Goal: Task Accomplishment & Management: Manage account settings

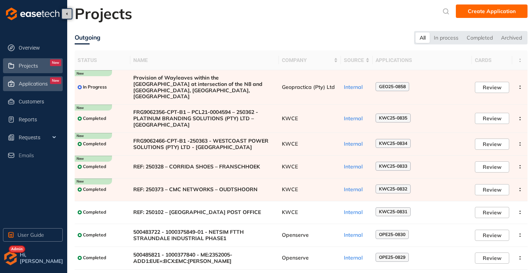
click at [27, 82] on span "Applications" at bounding box center [33, 84] width 29 height 6
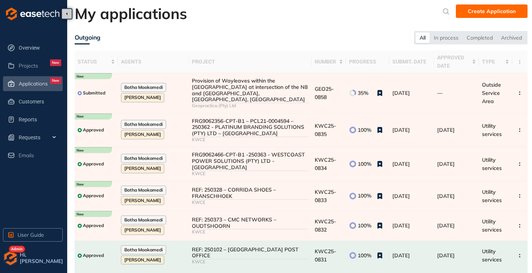
click at [9, 260] on img "button" at bounding box center [10, 257] width 15 height 15
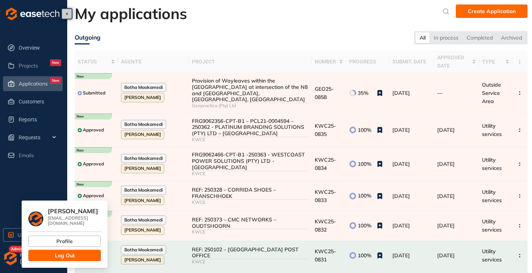
click at [40, 252] on button "Log Out" at bounding box center [64, 255] width 72 height 11
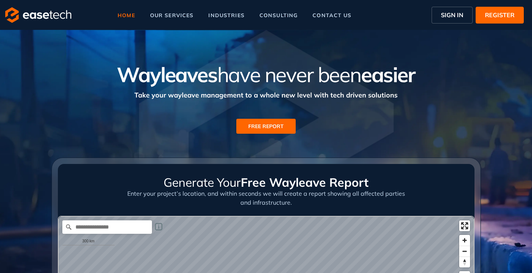
click at [443, 12] on span "SIGN IN" at bounding box center [452, 14] width 22 height 9
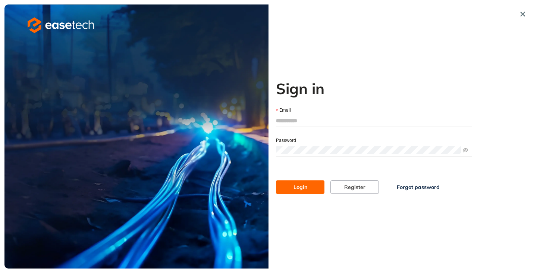
click at [298, 120] on input "Email" at bounding box center [374, 120] width 196 height 11
type input "**********"
click at [301, 184] on span "Login" at bounding box center [301, 187] width 14 height 8
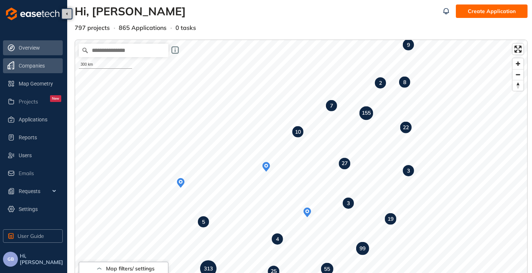
click at [33, 71] on span "Companies" at bounding box center [40, 65] width 43 height 15
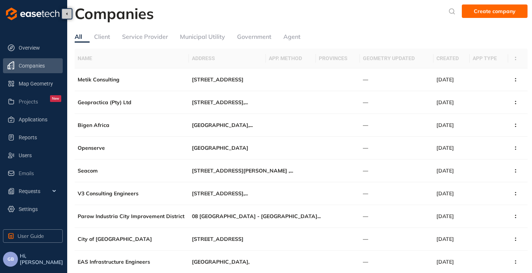
click at [106, 37] on div "Client" at bounding box center [102, 36] width 16 height 9
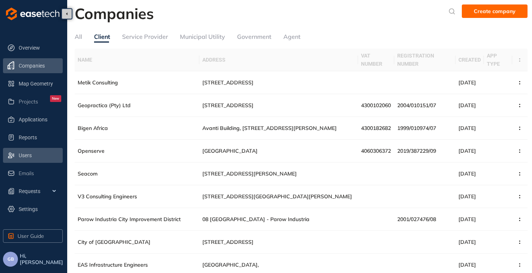
click at [7, 155] on li "Users" at bounding box center [33, 155] width 60 height 15
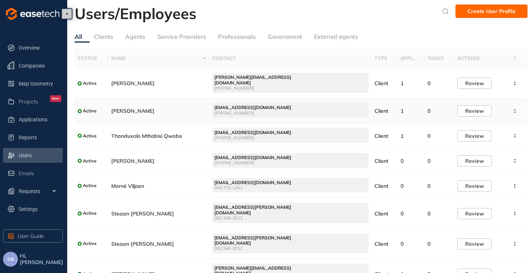
click at [192, 106] on td "[PERSON_NAME]" at bounding box center [159, 111] width 102 height 25
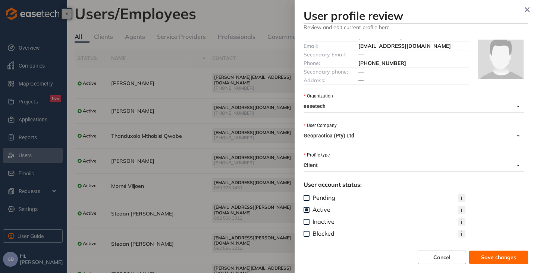
scroll to position [9, 0]
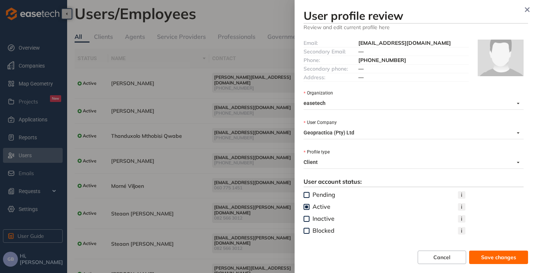
click at [407, 162] on span "Client" at bounding box center [412, 162] width 216 height 12
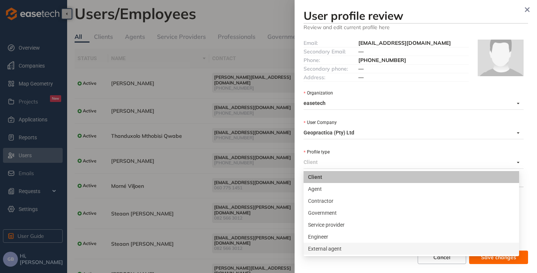
click at [360, 266] on div "User profile review Review and edit current profile here Full Name: [PERSON_NAM…" at bounding box center [416, 136] width 243 height 273
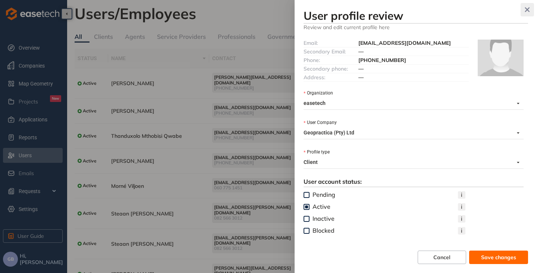
click at [526, 7] on icon "button" at bounding box center [527, 9] width 5 height 5
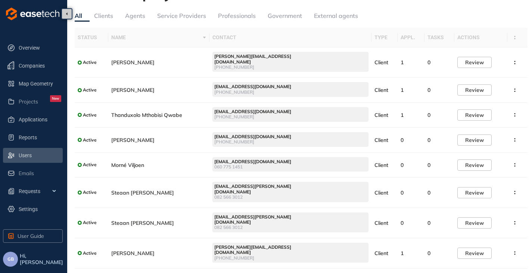
scroll to position [0, 0]
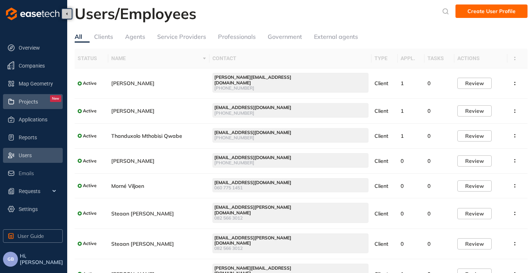
click at [31, 103] on span "Projects" at bounding box center [28, 102] width 19 height 6
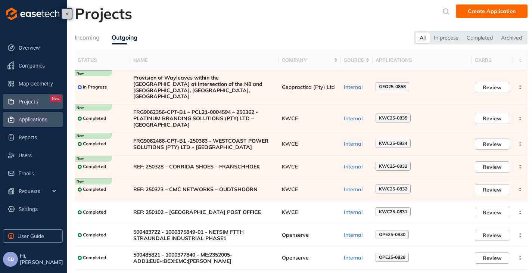
click at [30, 118] on span "Applications" at bounding box center [40, 119] width 43 height 15
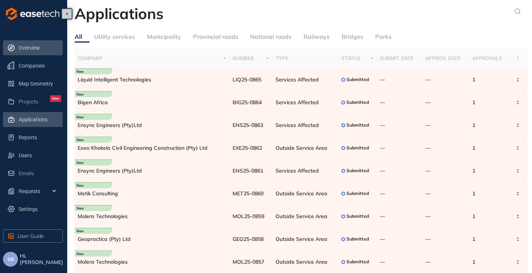
click at [30, 48] on span "Overview" at bounding box center [40, 47] width 43 height 15
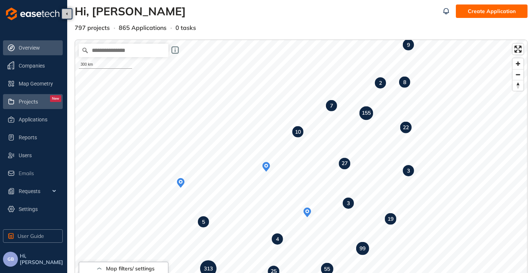
click at [32, 100] on span "Projects" at bounding box center [28, 102] width 19 height 6
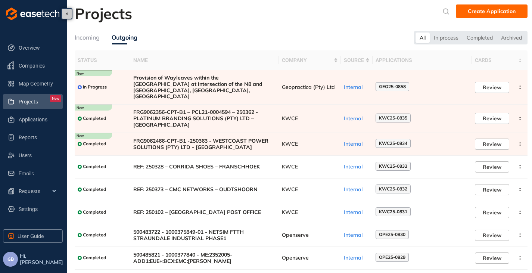
click at [12, 260] on span "GB" at bounding box center [10, 258] width 6 height 5
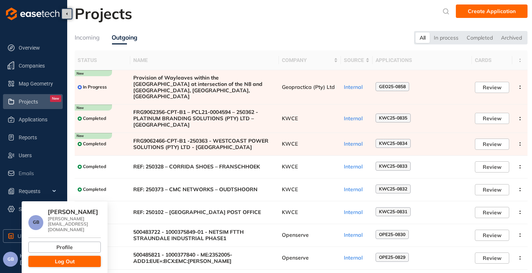
click at [51, 256] on button "Log Out" at bounding box center [64, 261] width 72 height 11
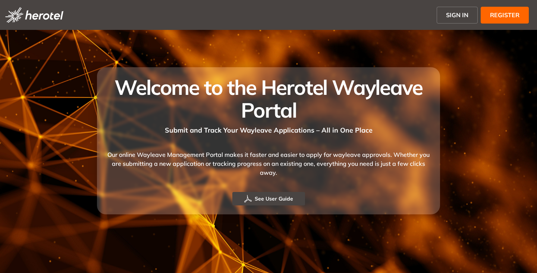
click at [454, 13] on span "SIGN IN" at bounding box center [457, 14] width 22 height 9
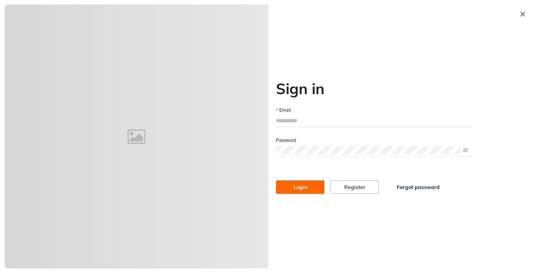
click at [304, 114] on div "Email" at bounding box center [374, 110] width 196 height 8
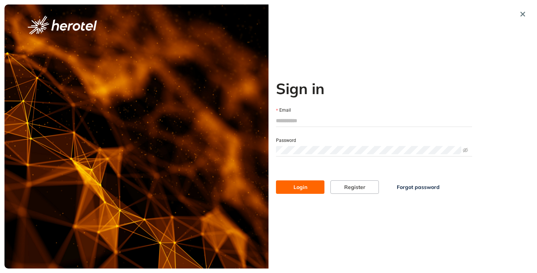
click at [285, 126] on div at bounding box center [374, 121] width 196 height 12
click at [286, 122] on input "Email" at bounding box center [374, 120] width 196 height 11
type input "**********"
click at [295, 188] on span "Login" at bounding box center [301, 187] width 14 height 8
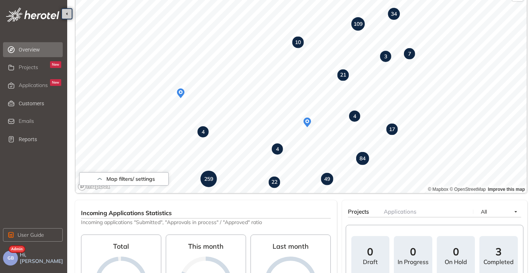
scroll to position [75, 0]
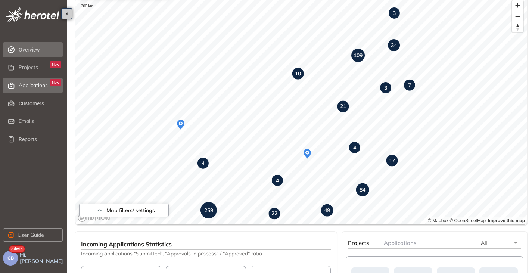
click at [27, 86] on span "Applications" at bounding box center [33, 85] width 29 height 6
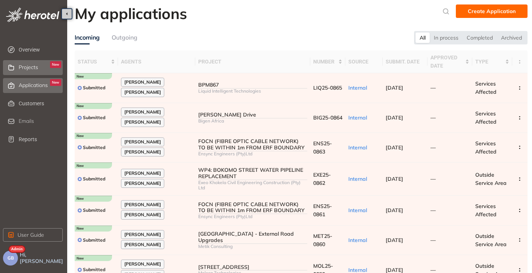
click at [36, 67] on span "Projects" at bounding box center [28, 67] width 19 height 6
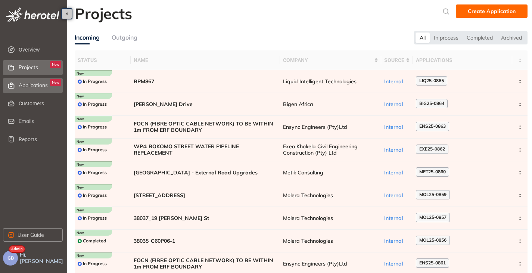
click at [28, 89] on div "Applications New" at bounding box center [40, 85] width 43 height 13
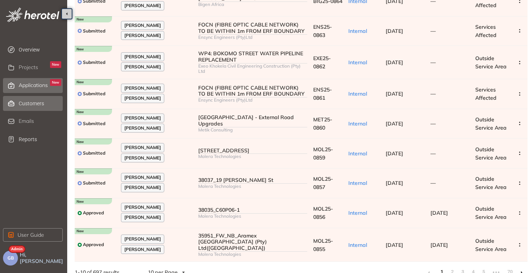
scroll to position [119, 0]
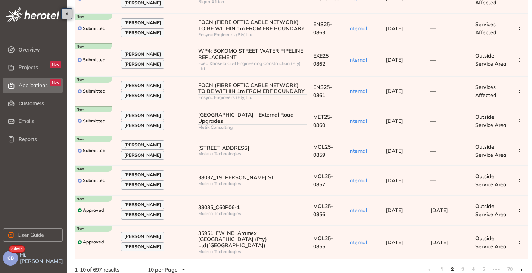
click at [454, 263] on link "2" at bounding box center [451, 268] width 7 height 11
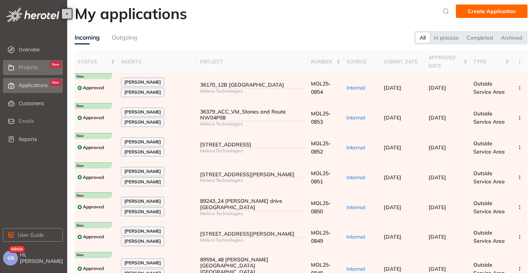
click at [16, 62] on li "Projects New" at bounding box center [33, 67] width 60 height 15
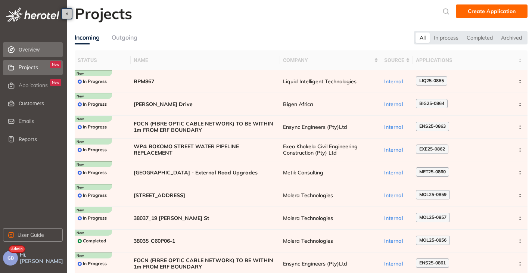
click at [40, 48] on span "Overview" at bounding box center [40, 49] width 43 height 15
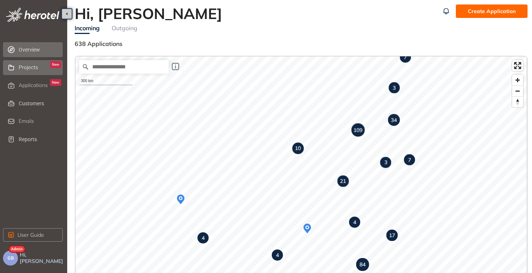
click at [35, 70] on span "Projects" at bounding box center [28, 67] width 19 height 6
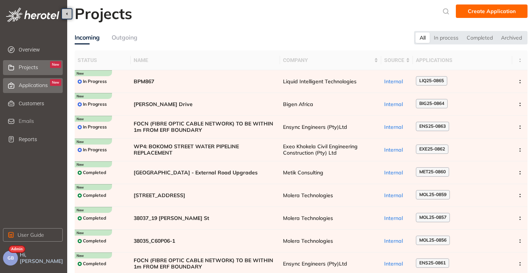
click at [32, 84] on span "Applications" at bounding box center [33, 85] width 29 height 6
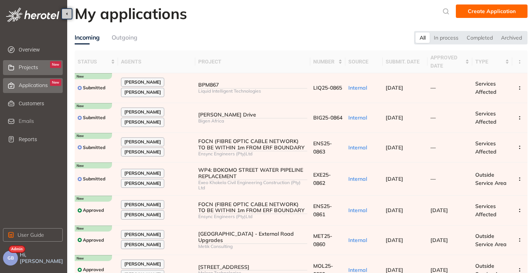
click at [27, 68] on span "Projects" at bounding box center [28, 67] width 19 height 6
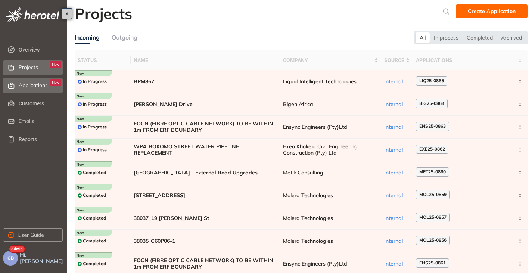
click at [27, 86] on span "Applications" at bounding box center [33, 85] width 29 height 6
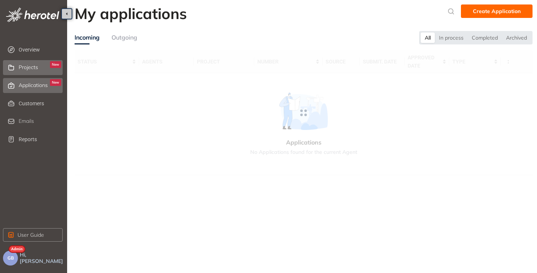
click at [32, 63] on div "Projects New" at bounding box center [40, 67] width 43 height 13
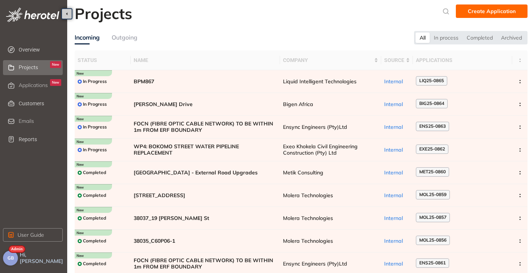
click at [7, 255] on span "GB" at bounding box center [10, 257] width 6 height 5
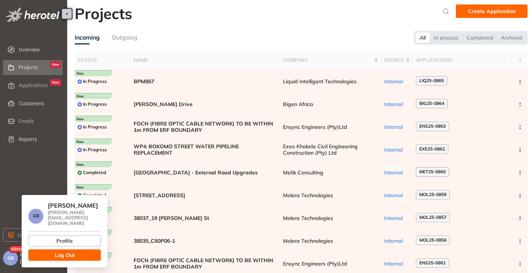
click at [54, 253] on button "Log Out" at bounding box center [64, 254] width 72 height 11
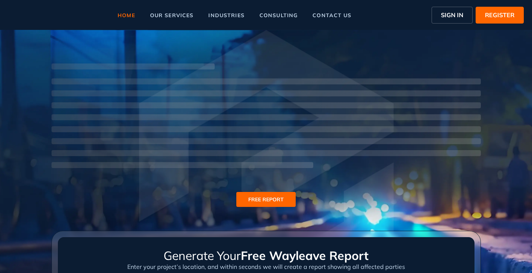
click at [449, 15] on span "SIGN IN" at bounding box center [452, 14] width 22 height 9
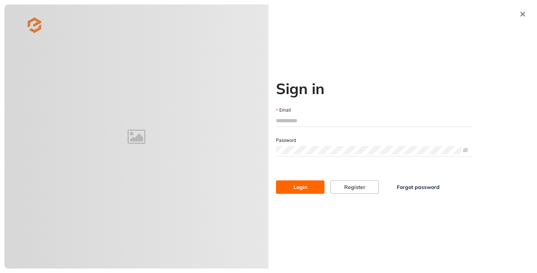
click at [299, 118] on input "Email" at bounding box center [374, 120] width 196 height 11
type input "**********"
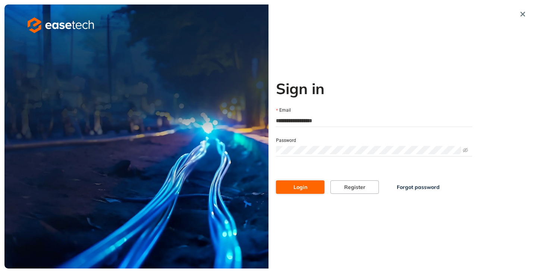
click at [304, 190] on span "Login" at bounding box center [301, 187] width 14 height 8
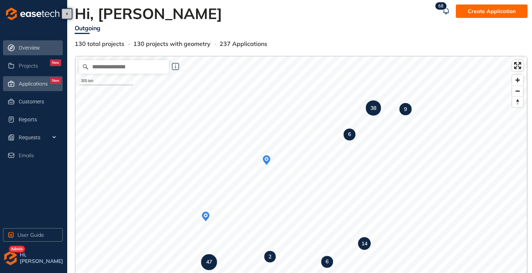
click at [22, 84] on span "Applications" at bounding box center [33, 84] width 29 height 6
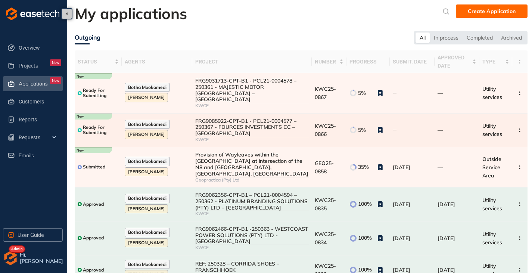
click at [241, 125] on div "FRG9085922-CPT-B1 - PCL21-0004577 – 250367 - FOURCES INVESTMENTS CC – [GEOGRAPH…" at bounding box center [252, 127] width 114 height 19
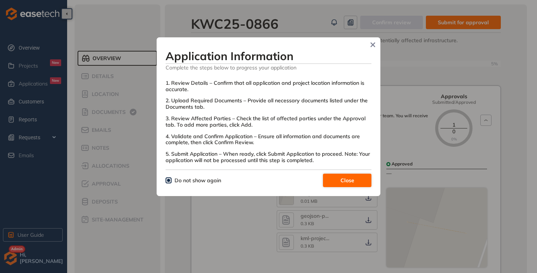
click at [335, 181] on button "Close" at bounding box center [347, 180] width 49 height 13
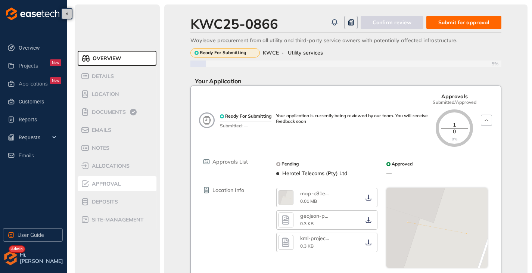
click at [104, 186] on span "Approval" at bounding box center [105, 184] width 31 height 6
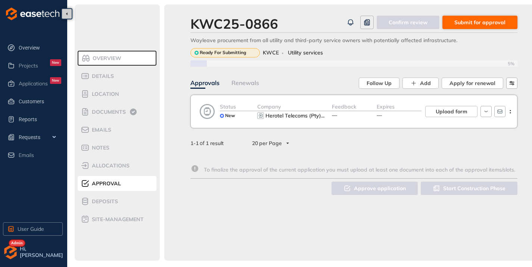
click at [478, 17] on button "Submit for approval" at bounding box center [479, 22] width 75 height 13
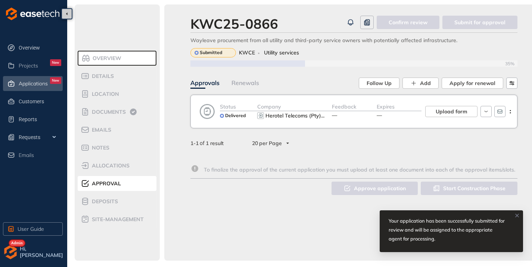
click at [31, 81] on span "Applications" at bounding box center [33, 84] width 29 height 6
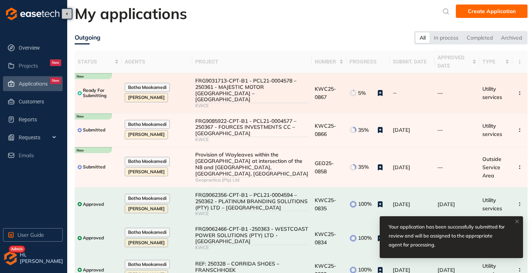
click at [266, 103] on div "KWCE" at bounding box center [252, 105] width 114 height 5
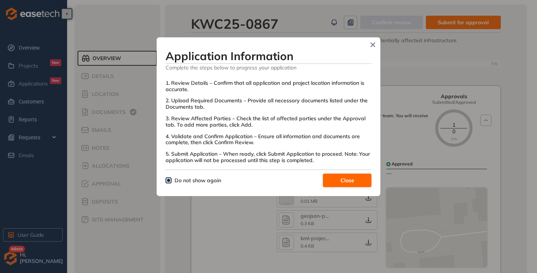
click at [328, 178] on button "Close" at bounding box center [347, 180] width 49 height 13
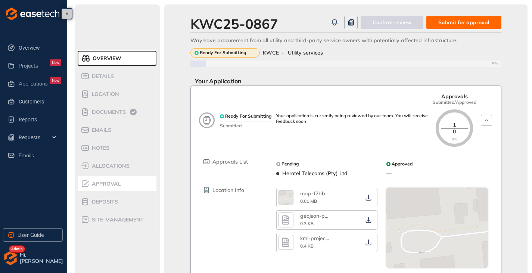
click at [100, 186] on span "Approval" at bounding box center [105, 184] width 31 height 6
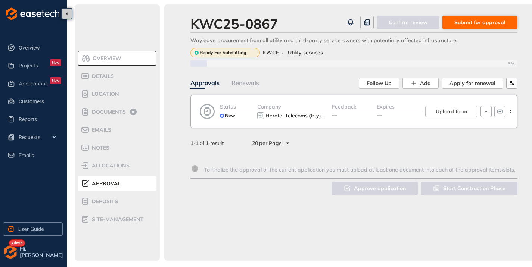
click at [471, 21] on span "Submit for approval" at bounding box center [479, 22] width 51 height 8
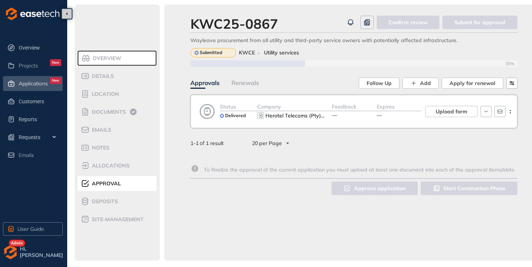
click at [25, 87] on span "Applications" at bounding box center [33, 84] width 29 height 6
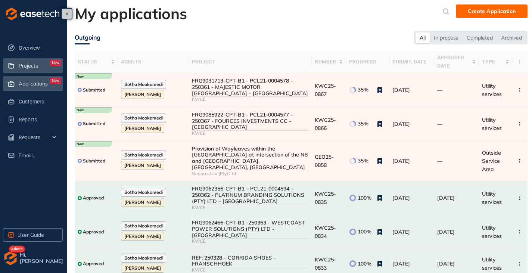
click at [37, 65] on span "Projects" at bounding box center [28, 66] width 19 height 6
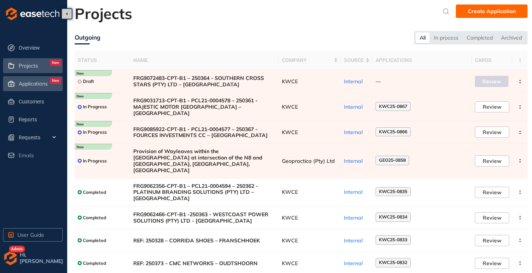
click at [33, 81] on span "Applications" at bounding box center [33, 84] width 29 height 6
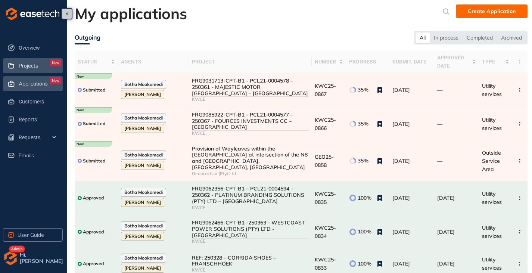
click at [32, 67] on span "Projects" at bounding box center [28, 66] width 19 height 6
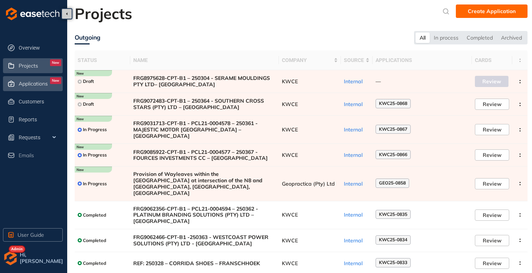
click at [32, 84] on span "Applications" at bounding box center [33, 84] width 29 height 6
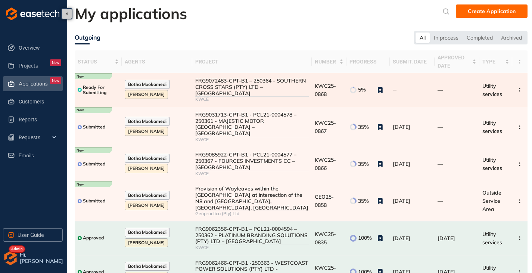
click at [275, 90] on div "FRG9072483-CPT-B1 – 250364 - SOUTHERN CROSS STARS (PTY) LTD – WYNBERG" at bounding box center [252, 87] width 114 height 19
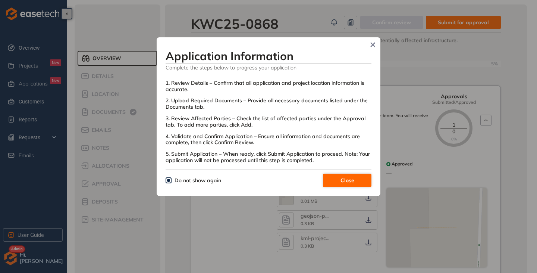
click at [344, 184] on span "Close" at bounding box center [348, 180] width 14 height 8
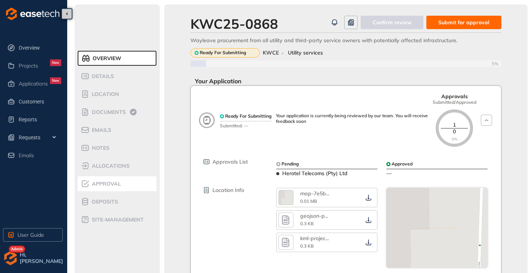
click at [106, 185] on span "Approval" at bounding box center [105, 184] width 31 height 6
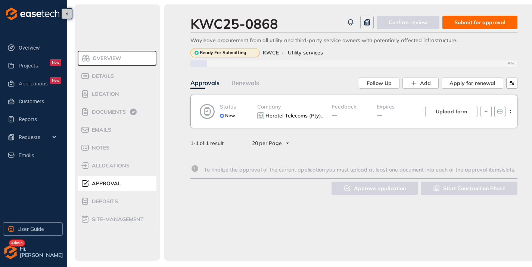
click at [481, 14] on div "KWC25-0868 Confirm review Submit for approval Wayleave procurement from all uti…" at bounding box center [353, 132] width 379 height 256
click at [477, 22] on span "Submit for approval" at bounding box center [479, 22] width 51 height 8
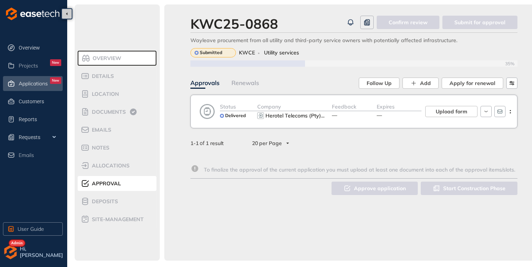
click at [41, 81] on span "Applications" at bounding box center [33, 84] width 29 height 6
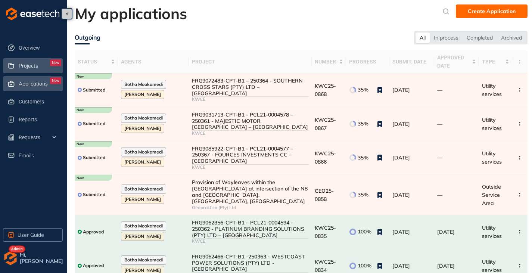
click at [33, 71] on div "Projects New" at bounding box center [40, 65] width 43 height 13
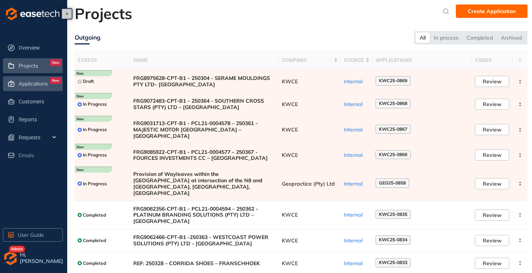
click at [32, 82] on span "Applications" at bounding box center [33, 84] width 29 height 6
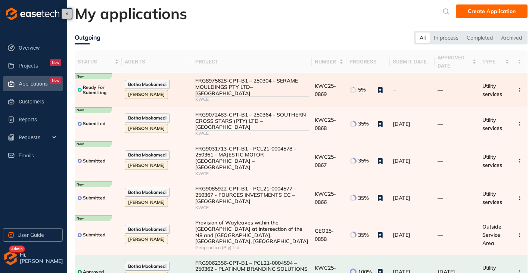
click at [246, 87] on div "FRG8975628-CPT-B1 – 250304 - SERAME MOULDINGS PTY LTD– MONTAGUE GARDENS" at bounding box center [252, 87] width 114 height 19
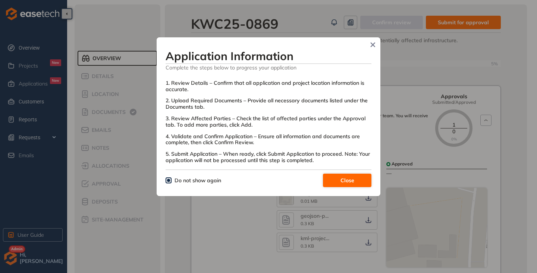
click at [343, 178] on span "Close" at bounding box center [348, 180] width 14 height 8
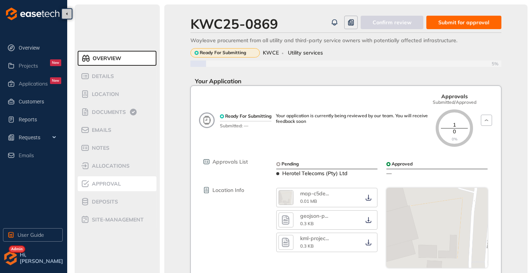
click at [108, 185] on span "Approval" at bounding box center [105, 184] width 31 height 6
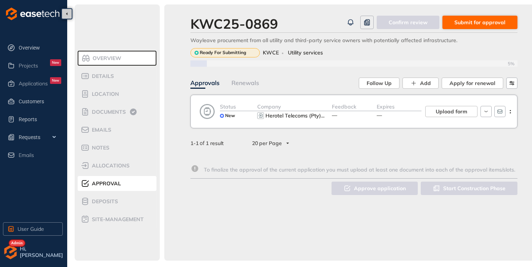
click at [488, 25] on span "Submit for approval" at bounding box center [479, 22] width 51 height 8
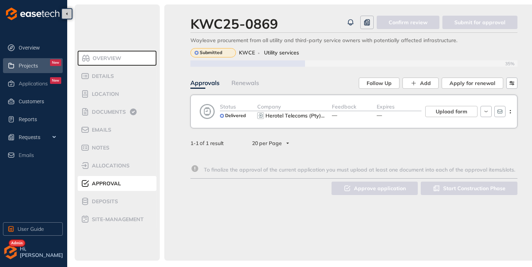
click at [30, 72] on div "Projects New" at bounding box center [40, 65] width 43 height 13
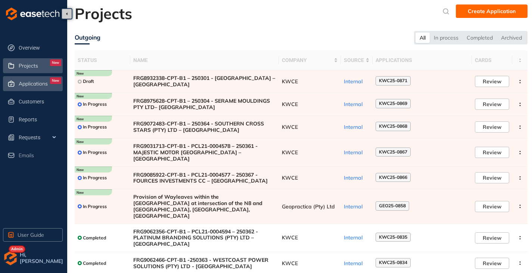
click at [32, 79] on div "Applications New" at bounding box center [40, 83] width 43 height 13
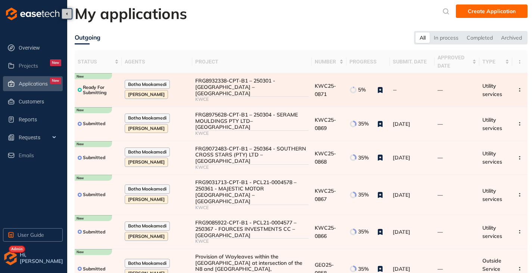
click at [246, 97] on div "KWCE" at bounding box center [252, 99] width 114 height 5
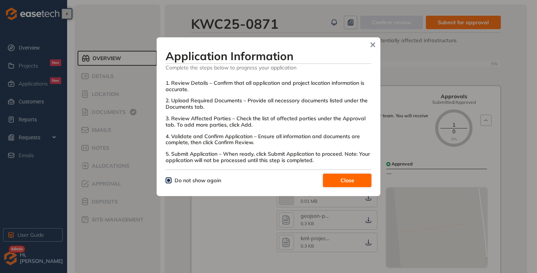
click at [338, 182] on button "Close" at bounding box center [347, 180] width 49 height 13
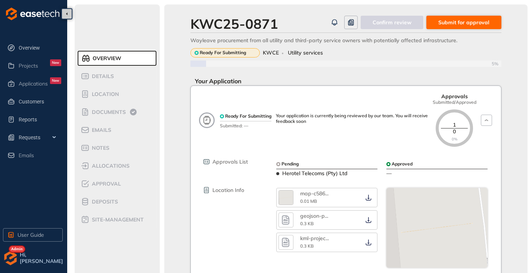
click at [461, 23] on span "Submit for approval" at bounding box center [463, 22] width 51 height 8
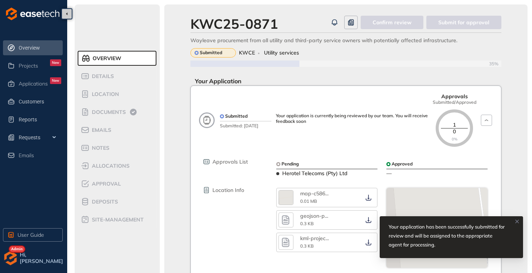
click at [30, 50] on span "Overview" at bounding box center [40, 47] width 43 height 15
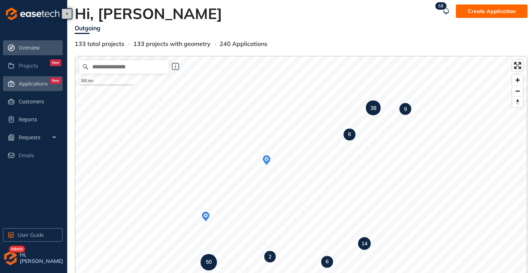
click at [37, 84] on span "Applications" at bounding box center [33, 84] width 29 height 6
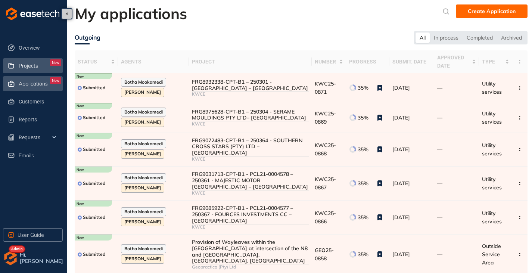
click at [27, 63] on span "Projects" at bounding box center [28, 66] width 19 height 6
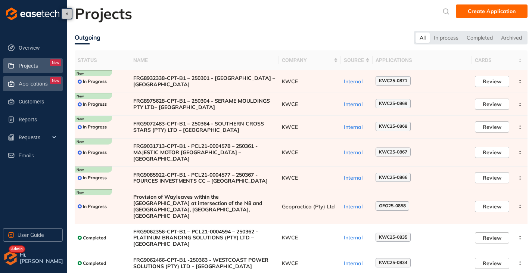
click at [26, 81] on span "Applications" at bounding box center [33, 84] width 29 height 6
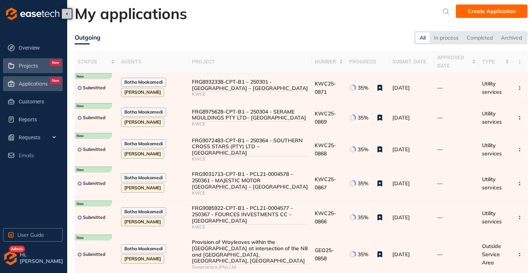
click at [35, 64] on span "Projects" at bounding box center [28, 66] width 19 height 6
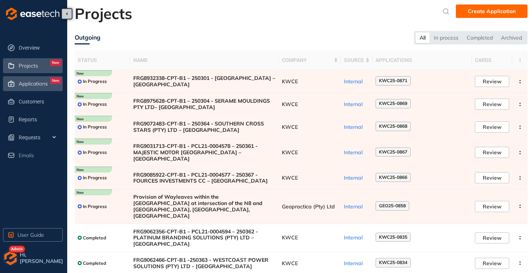
click at [31, 85] on span "Applications" at bounding box center [33, 84] width 29 height 6
